Goal: Answer question/provide support

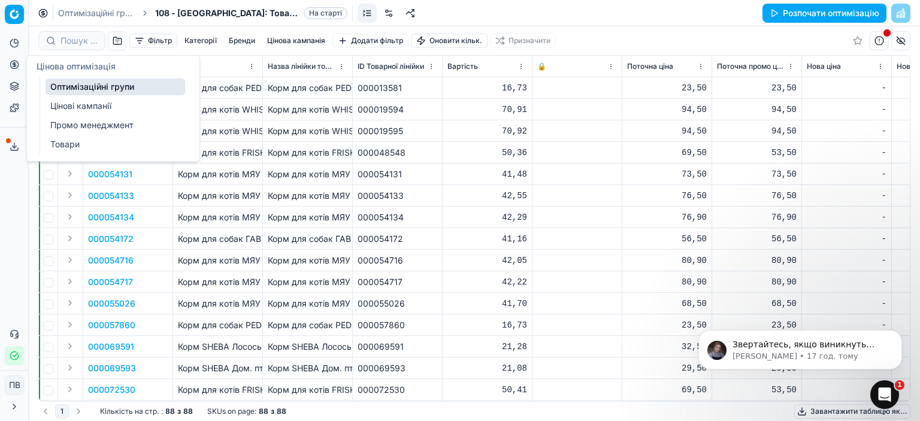
click at [79, 83] on link "Оптимізаційні групи" at bounding box center [115, 86] width 139 height 17
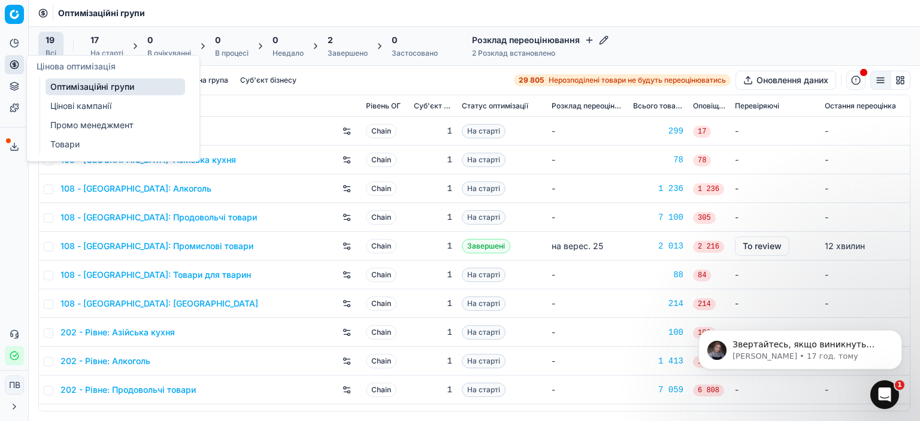
click at [83, 107] on link "Цінові кампанії" at bounding box center [115, 106] width 139 height 17
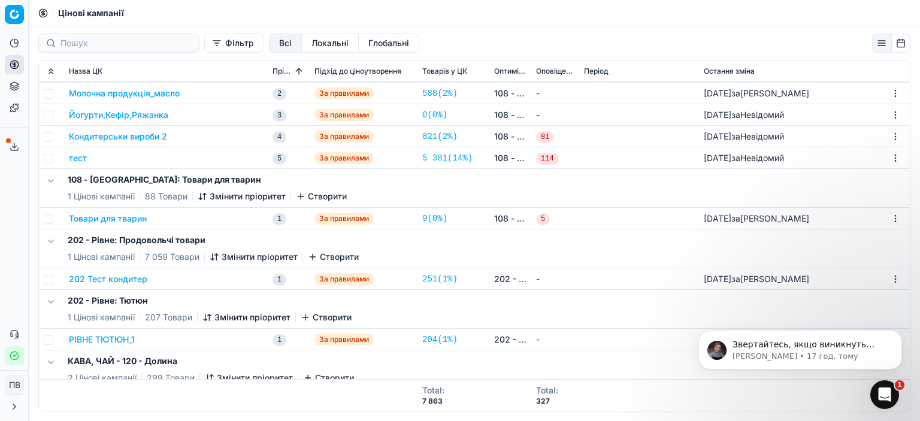
scroll to position [112, 0]
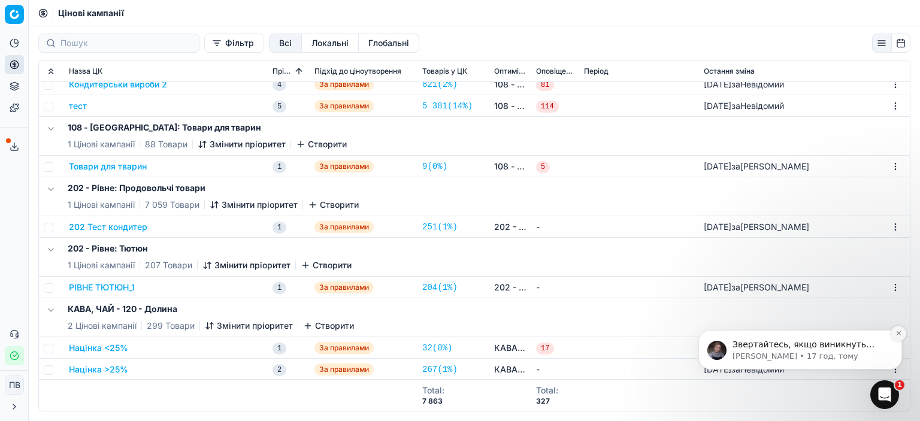
click at [900, 334] on icon "Dismiss notification" at bounding box center [898, 333] width 7 height 7
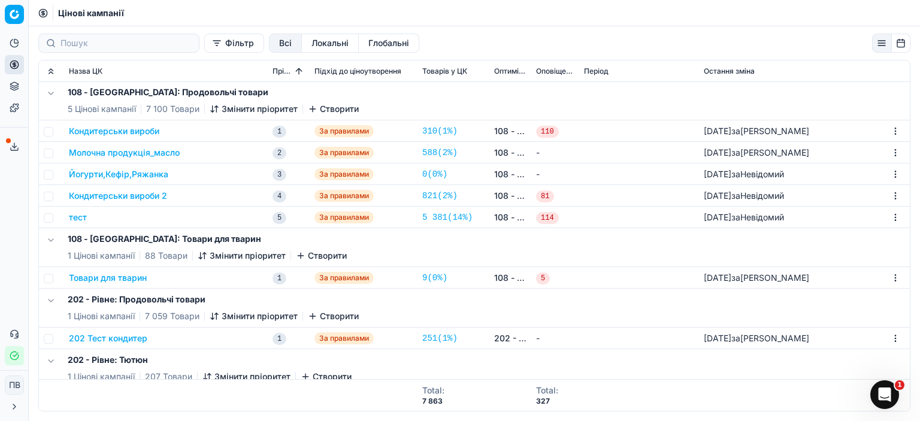
scroll to position [0, 0]
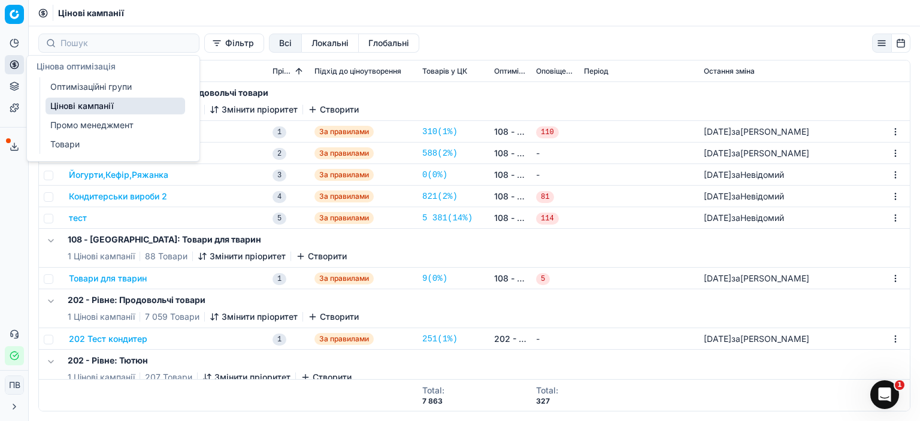
click at [86, 88] on link "Оптимізаційні групи" at bounding box center [115, 86] width 139 height 17
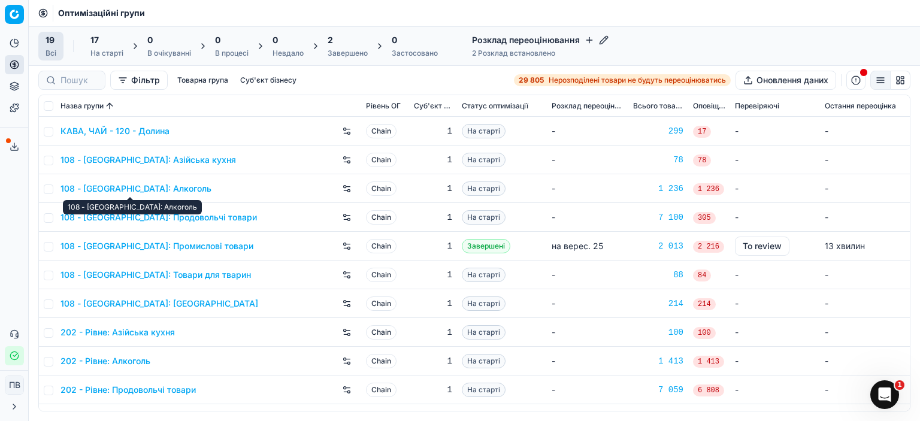
click at [171, 189] on link "108 - [GEOGRAPHIC_DATA]: Алкоголь" at bounding box center [135, 189] width 151 height 12
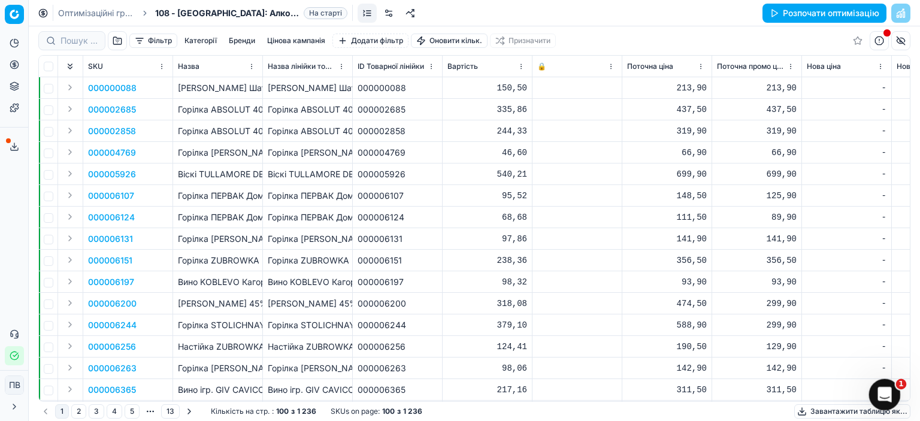
click at [879, 399] on div "Відкрити програму для спілкування Intercom" at bounding box center [883, 393] width 40 height 40
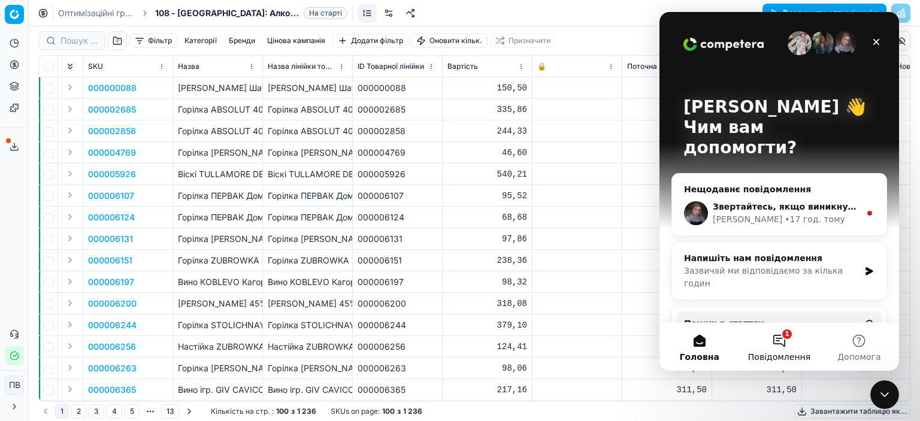
click at [780, 338] on button "1 Повідомлення" at bounding box center [779, 347] width 80 height 48
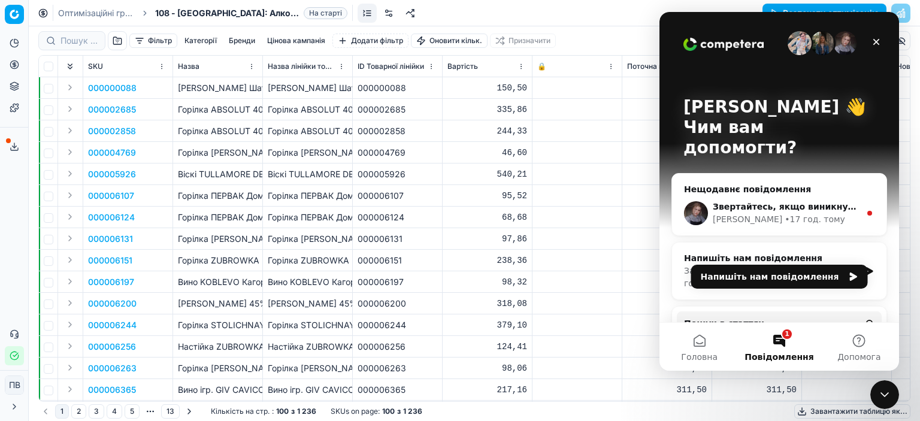
click at [782, 341] on button "1 Повідомлення" at bounding box center [779, 347] width 80 height 48
click at [784, 333] on button "1 Повідомлення" at bounding box center [779, 347] width 80 height 48
click at [769, 191] on div "Звертайтесь, якщо виникнуть питання! Гарного дня! [PERSON_NAME] • 17 год. тому" at bounding box center [779, 213] width 214 height 44
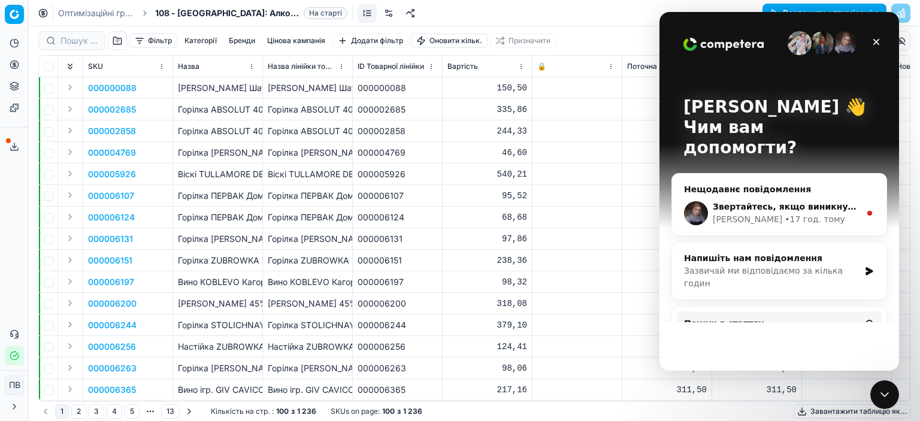
click at [784, 213] on div "• 17 год. тому" at bounding box center [814, 219] width 60 height 13
click at [768, 202] on span "Звертайтесь, якщо виникнуть питання! Гарного дня!" at bounding box center [840, 207] width 257 height 10
click at [877, 40] on icon "Закрити" at bounding box center [876, 42] width 7 height 7
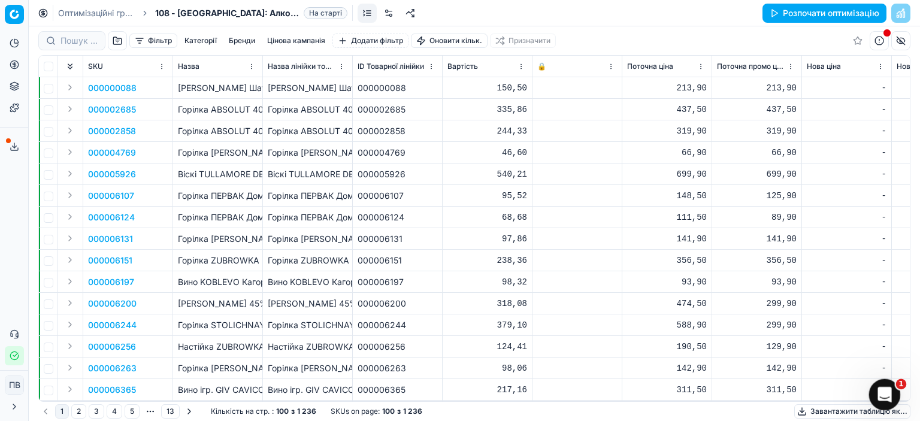
click at [890, 396] on div "Відкрити програму для спілкування Intercom" at bounding box center [883, 393] width 40 height 40
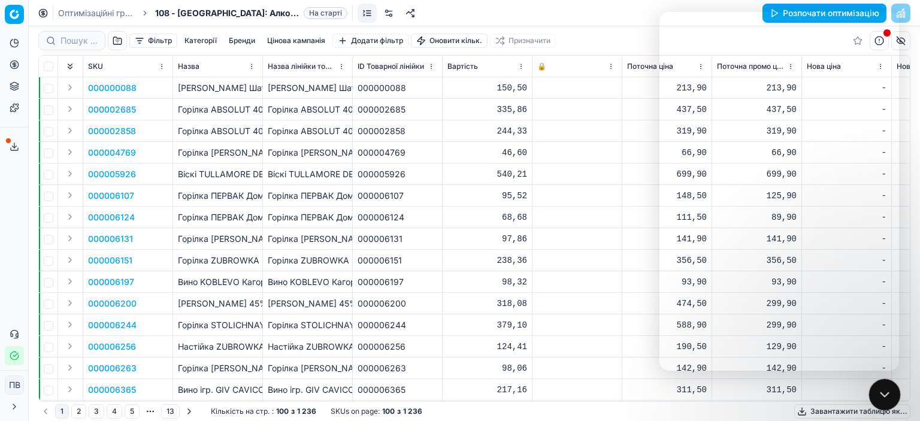
click at [888, 396] on icon "Закрити програму для спілкування Intercom" at bounding box center [882, 393] width 14 height 14
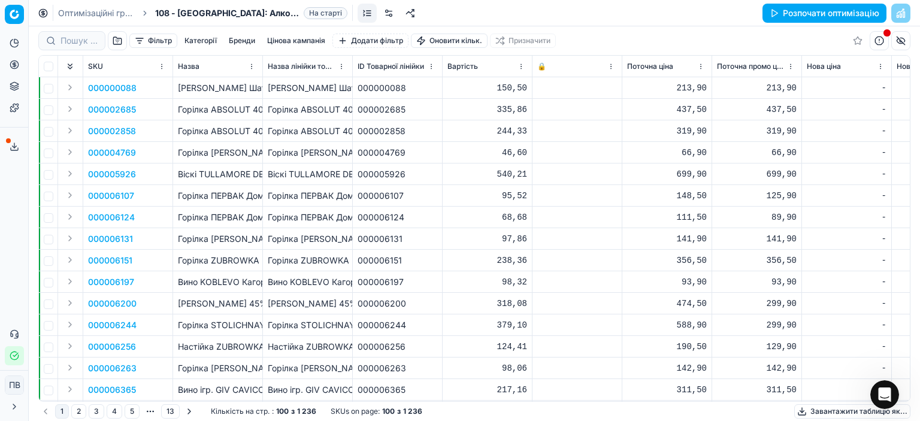
scroll to position [2507, 0]
